Goal: Information Seeking & Learning: Learn about a topic

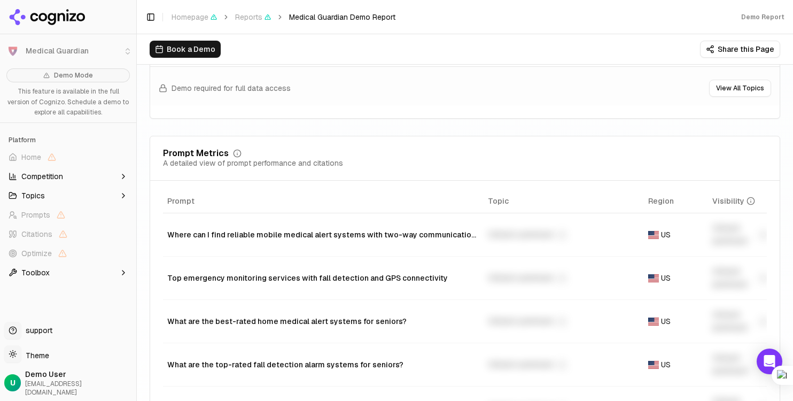
scroll to position [752, 0]
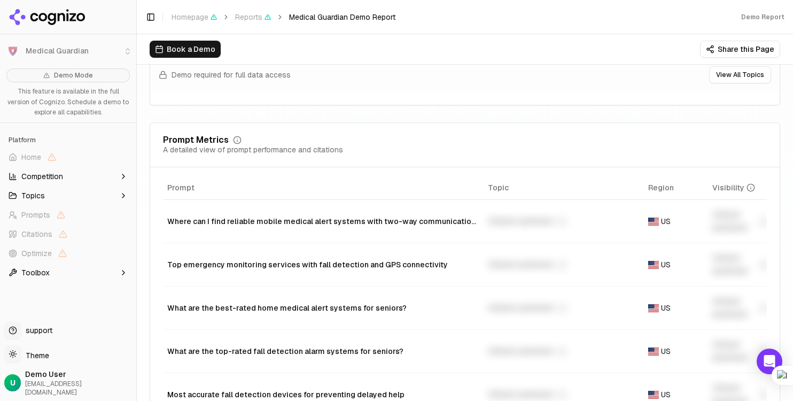
click at [97, 194] on button "Topics" at bounding box center [68, 195] width 128 height 17
click at [54, 175] on span "Competition" at bounding box center [42, 176] width 42 height 11
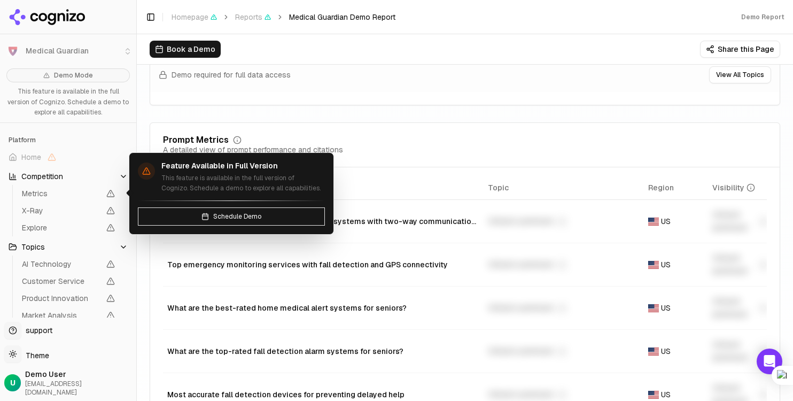
click at [48, 196] on span "Metrics" at bounding box center [61, 193] width 78 height 11
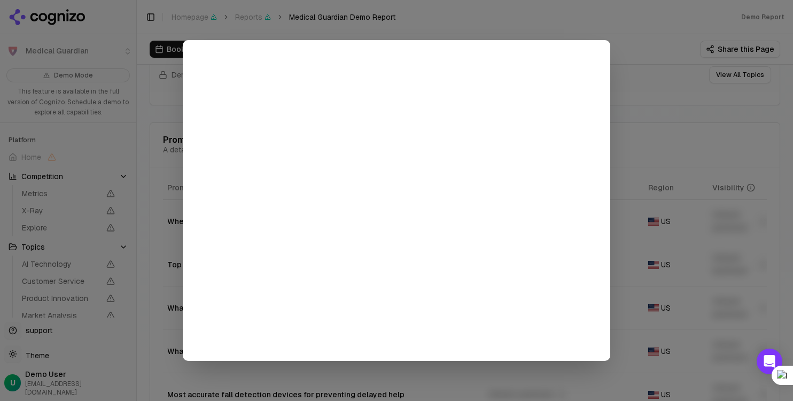
click at [651, 83] on div at bounding box center [396, 200] width 793 height 401
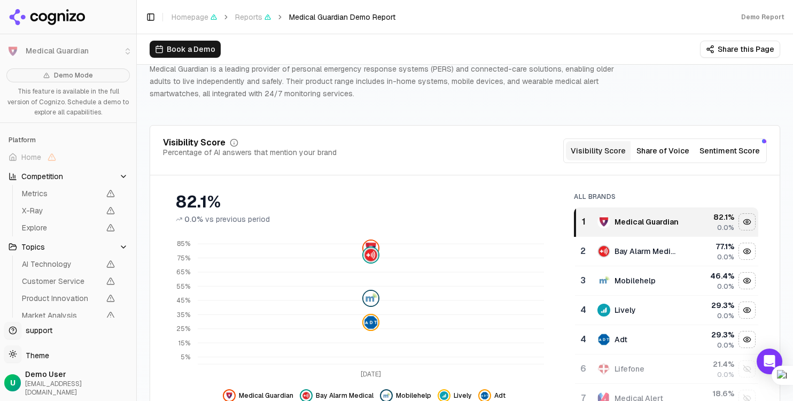
scroll to position [108, 0]
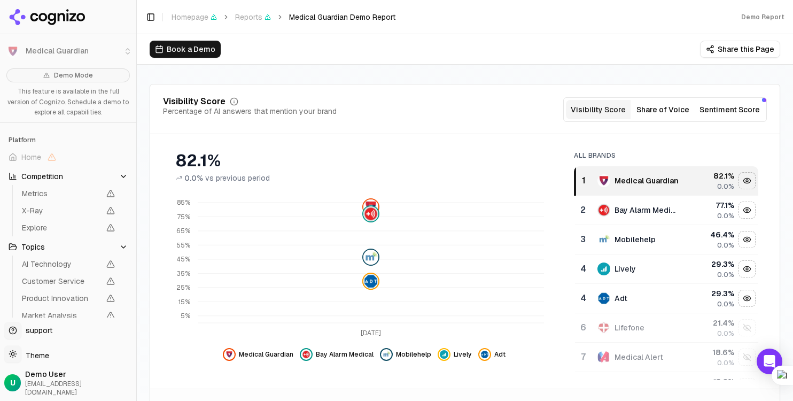
click at [656, 112] on button "Share of Voice" at bounding box center [663, 109] width 65 height 19
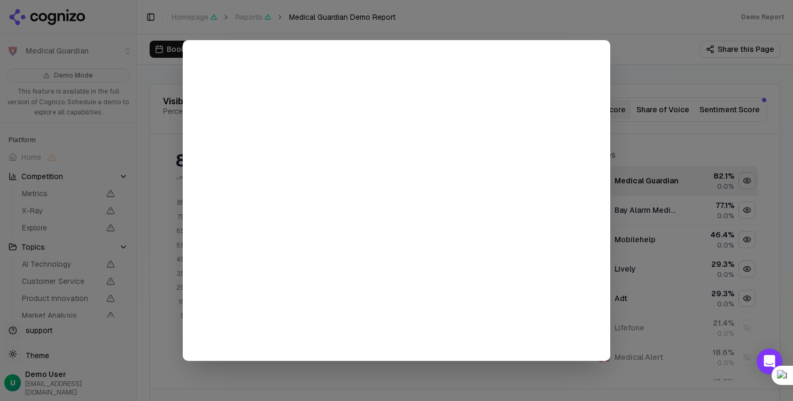
click at [635, 137] on div at bounding box center [396, 200] width 793 height 401
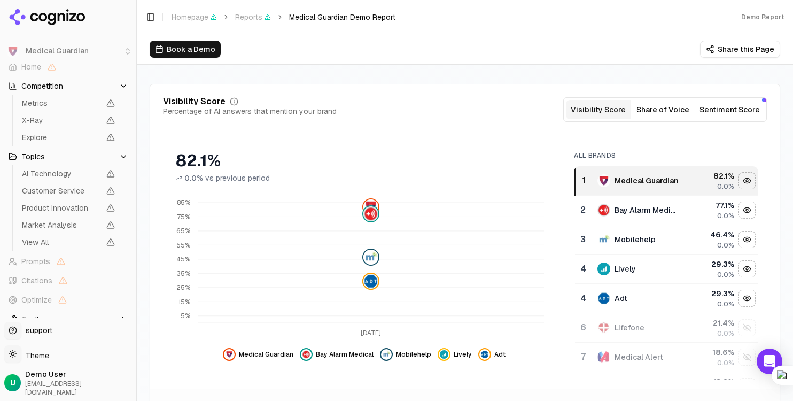
scroll to position [96, 0]
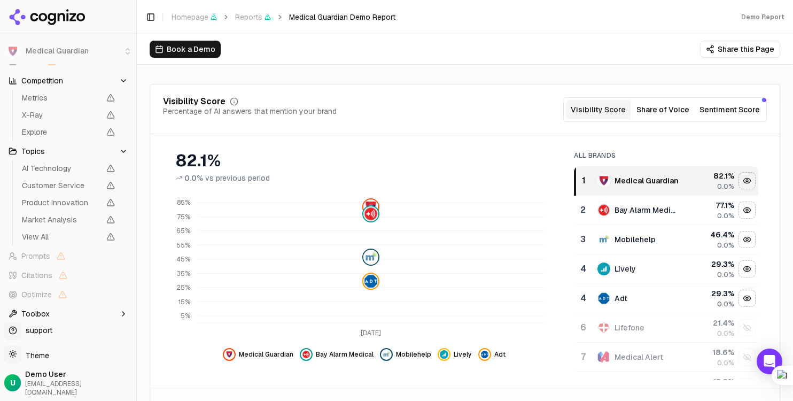
click at [42, 336] on span "support" at bounding box center [36, 330] width 31 height 11
click at [29, 17] on icon at bounding box center [48, 17] width 78 height 16
